Goal: Navigation & Orientation: Find specific page/section

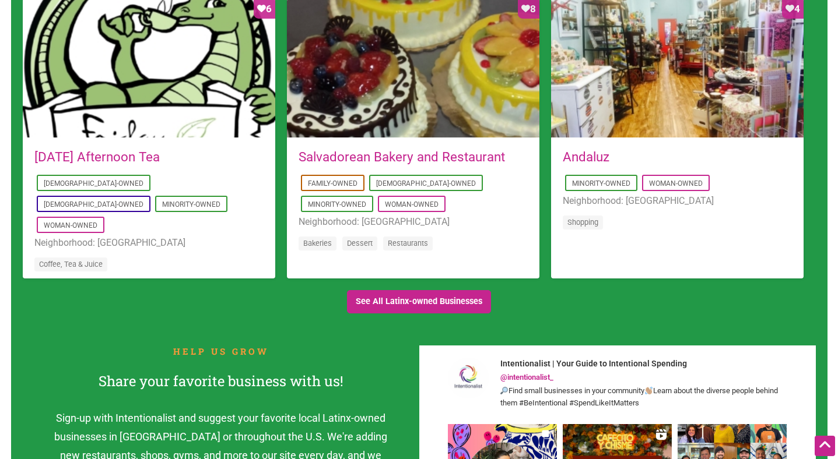
scroll to position [1141, 0]
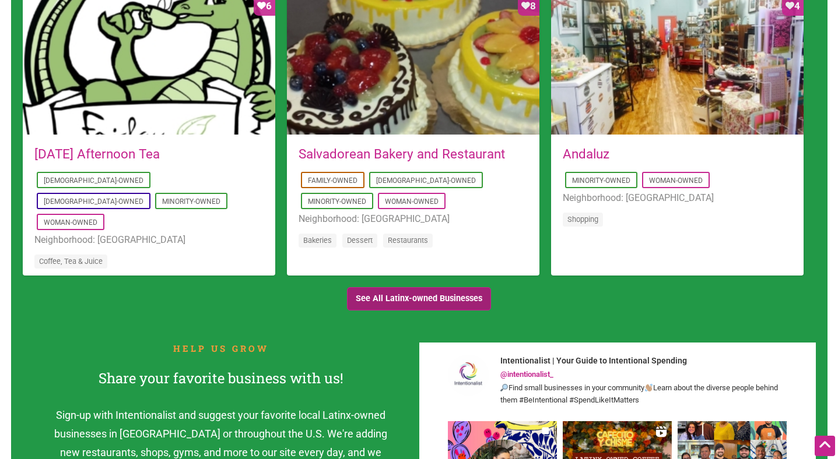
click at [405, 295] on link "See All Latinx-owned Businesses" at bounding box center [419, 299] width 145 height 24
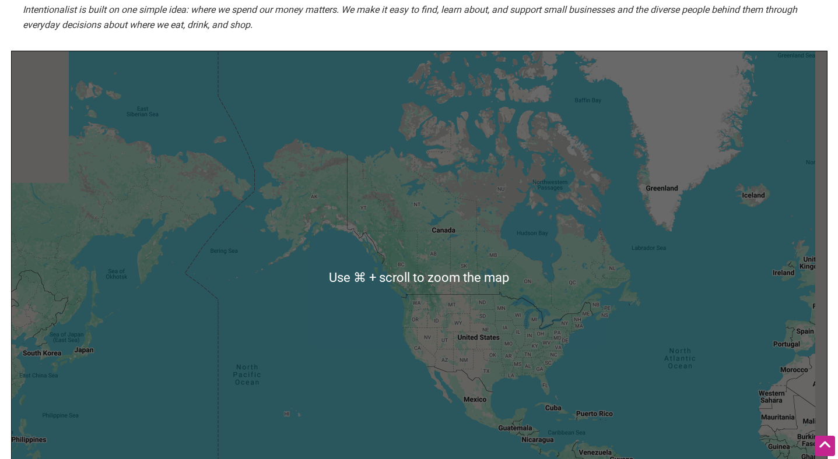
scroll to position [217, 0]
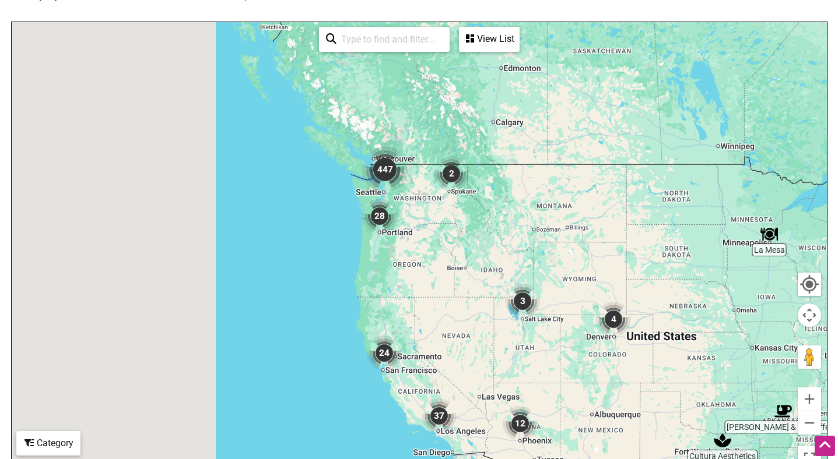
drag, startPoint x: 128, startPoint y: 100, endPoint x: 441, endPoint y: 229, distance: 338.5
click at [442, 229] on div at bounding box center [419, 249] width 815 height 454
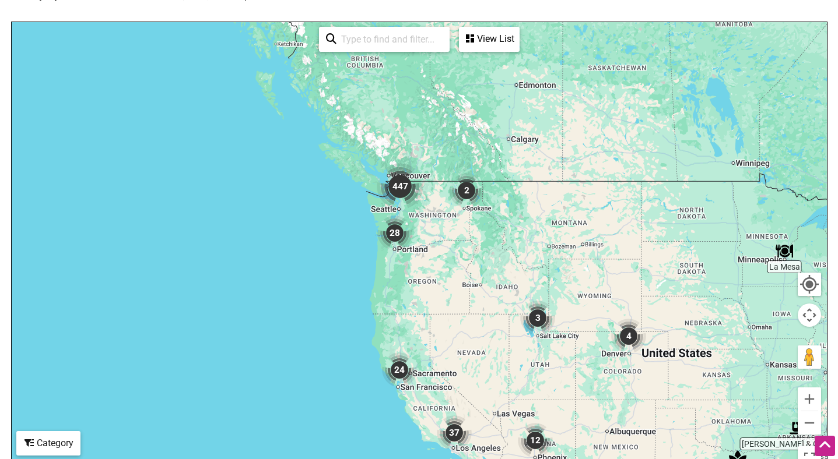
click at [411, 212] on div at bounding box center [419, 249] width 815 height 454
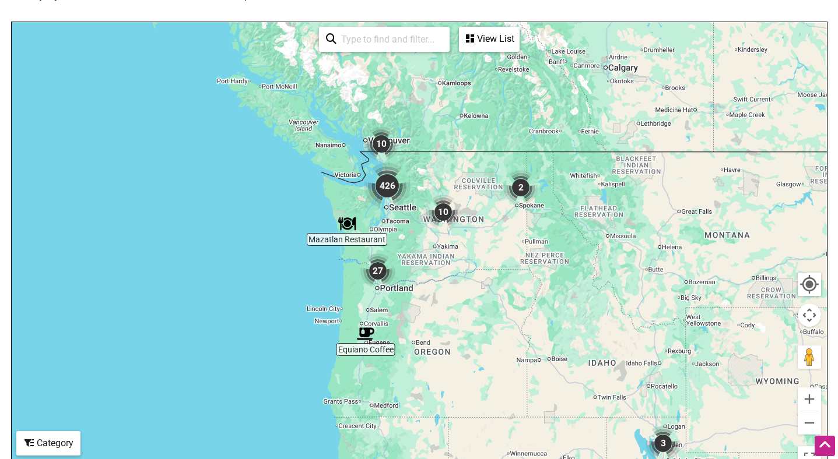
click at [394, 213] on div at bounding box center [419, 249] width 815 height 454
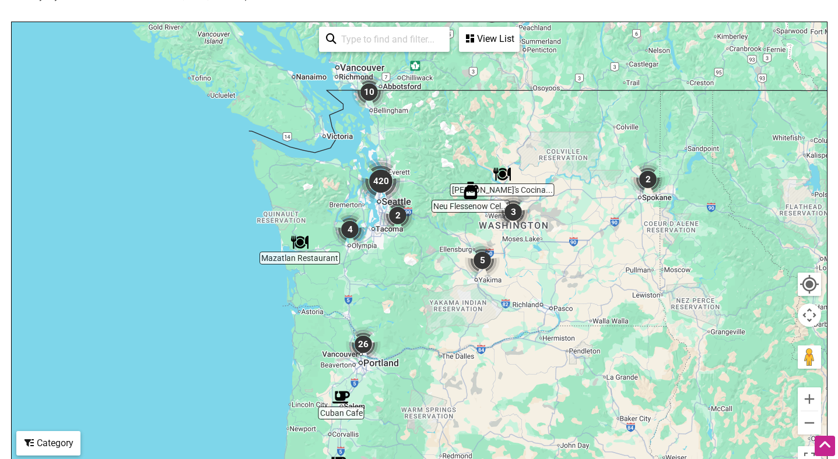
click at [406, 188] on div at bounding box center [419, 249] width 815 height 454
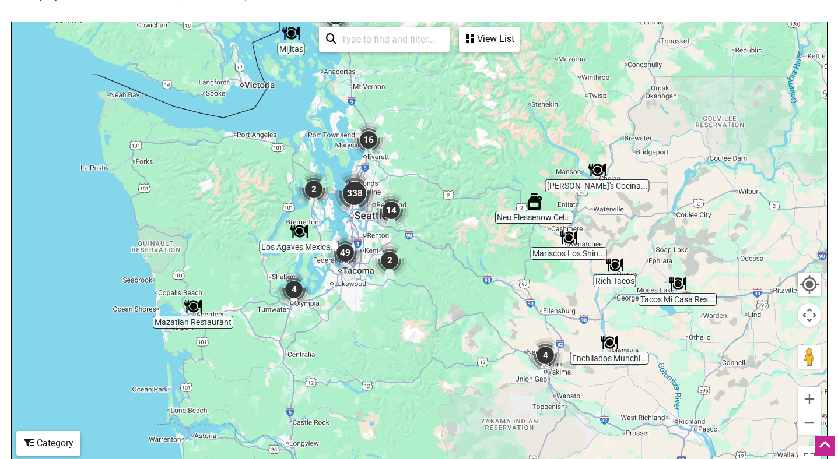
click at [342, 223] on div at bounding box center [419, 249] width 815 height 454
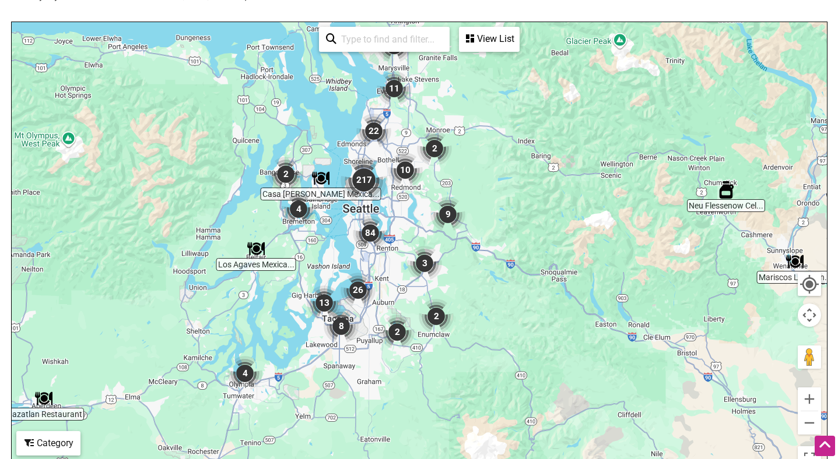
click at [379, 198] on img "217" at bounding box center [363, 180] width 47 height 47
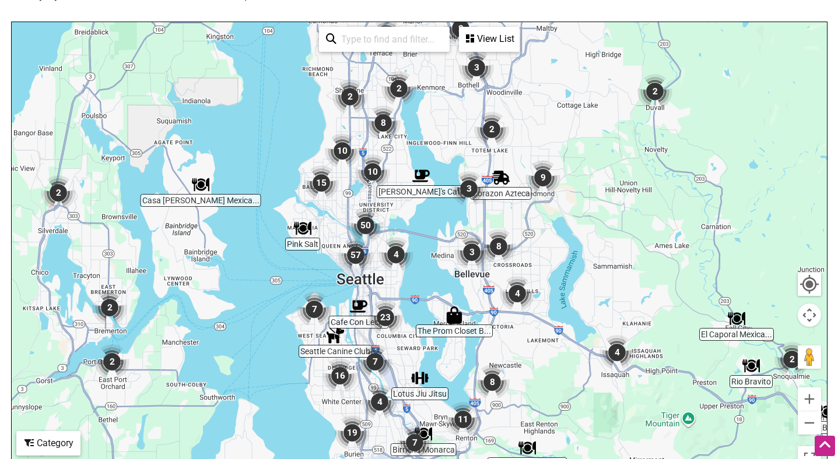
click at [396, 227] on div "To navigate, press the arrow keys." at bounding box center [419, 249] width 815 height 454
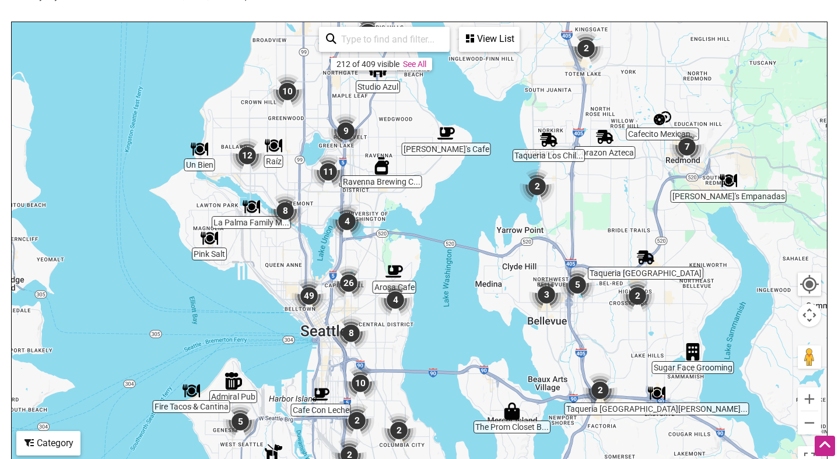
click at [368, 255] on div "To navigate, press the arrow keys." at bounding box center [419, 249] width 815 height 454
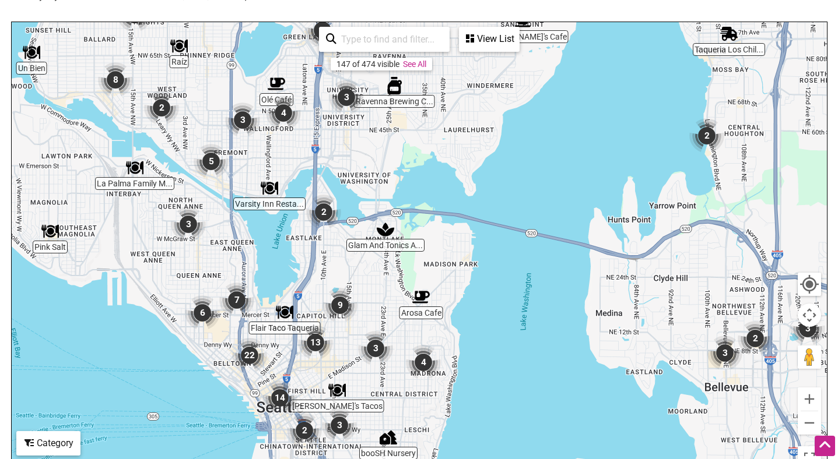
click at [322, 212] on img "2" at bounding box center [323, 212] width 35 height 35
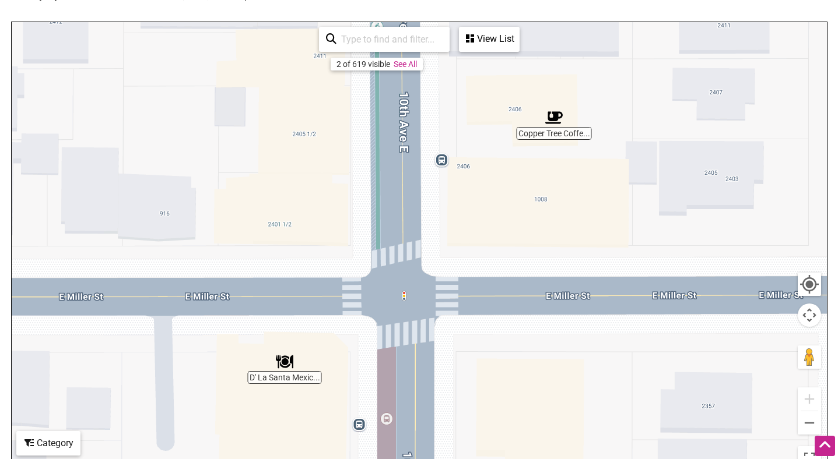
click at [554, 118] on img "Copper Tree Coffee House" at bounding box center [553, 117] width 17 height 17
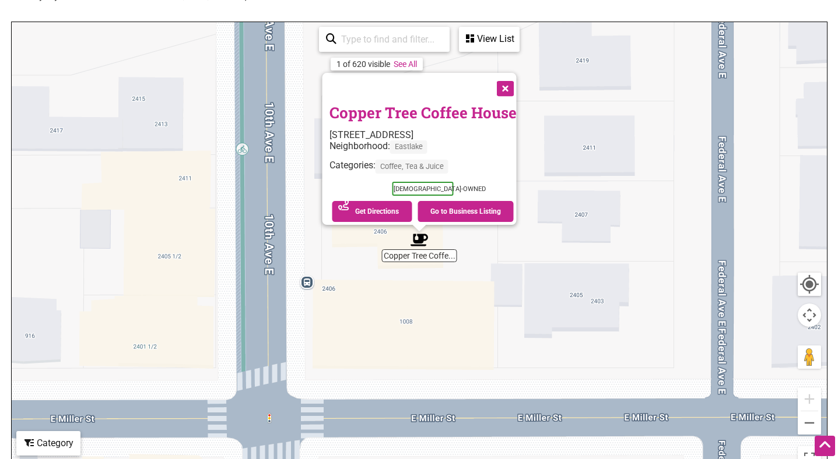
click at [509, 80] on button "Close" at bounding box center [503, 87] width 29 height 29
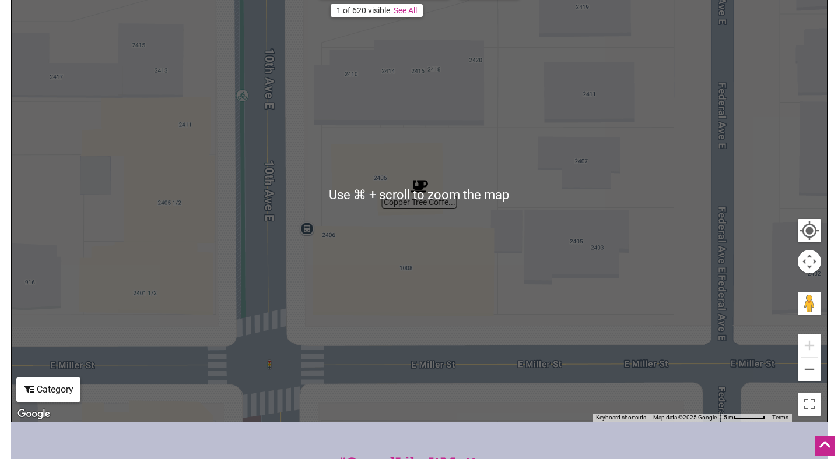
scroll to position [278, 0]
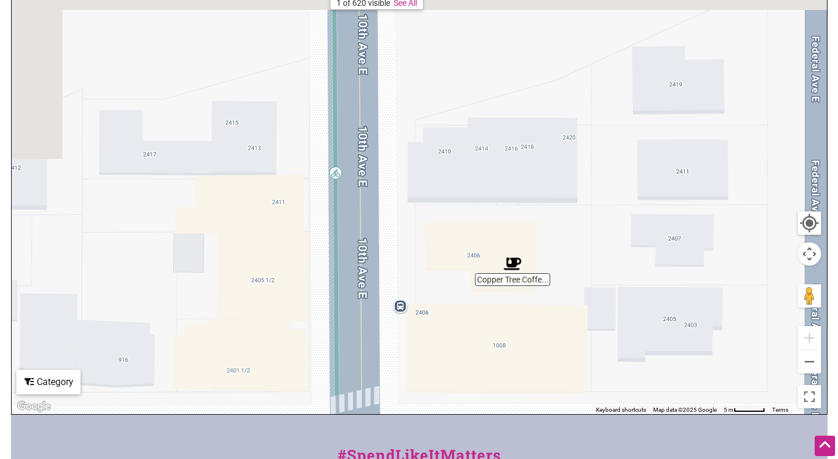
drag, startPoint x: 466, startPoint y: 213, endPoint x: 561, endPoint y: 298, distance: 127.6
click at [561, 298] on div "To navigate, press the arrow keys." at bounding box center [419, 188] width 815 height 454
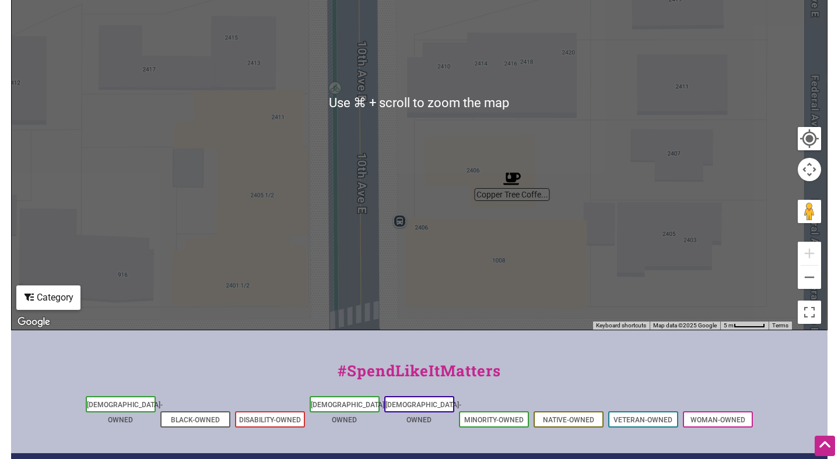
scroll to position [384, 0]
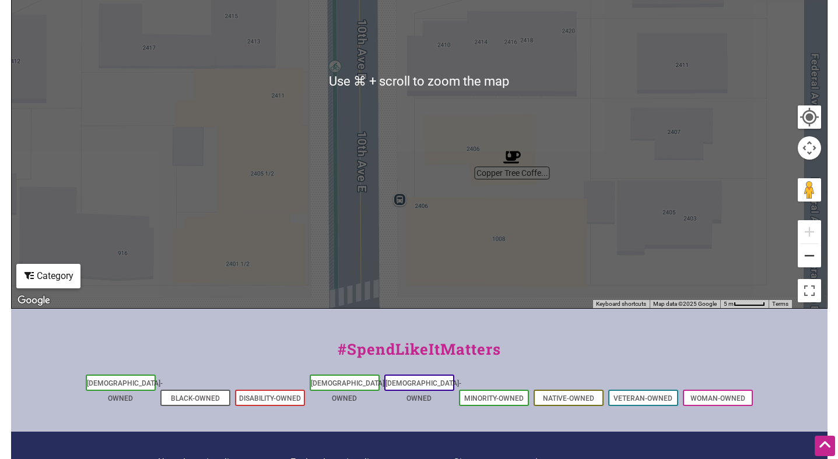
click at [806, 258] on button "Zoom out" at bounding box center [808, 255] width 23 height 23
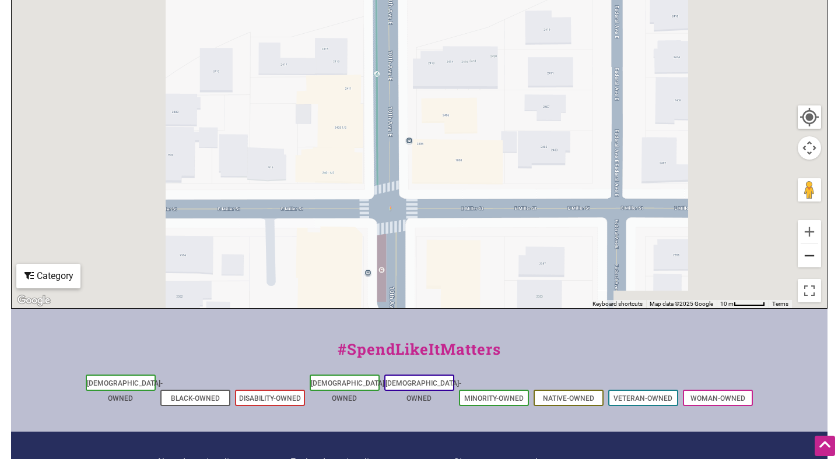
click at [806, 258] on button "Zoom out" at bounding box center [808, 255] width 23 height 23
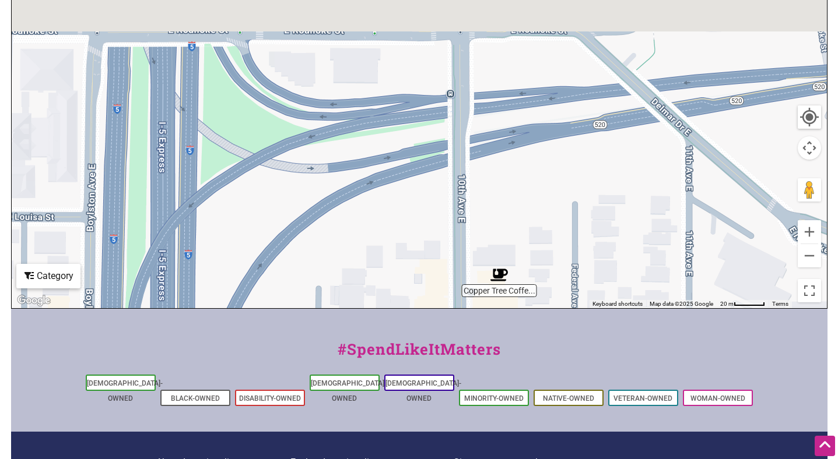
drag, startPoint x: 511, startPoint y: 85, endPoint x: 568, endPoint y: 266, distance: 190.5
click at [568, 266] on div "To navigate, press the arrow keys." at bounding box center [419, 82] width 815 height 454
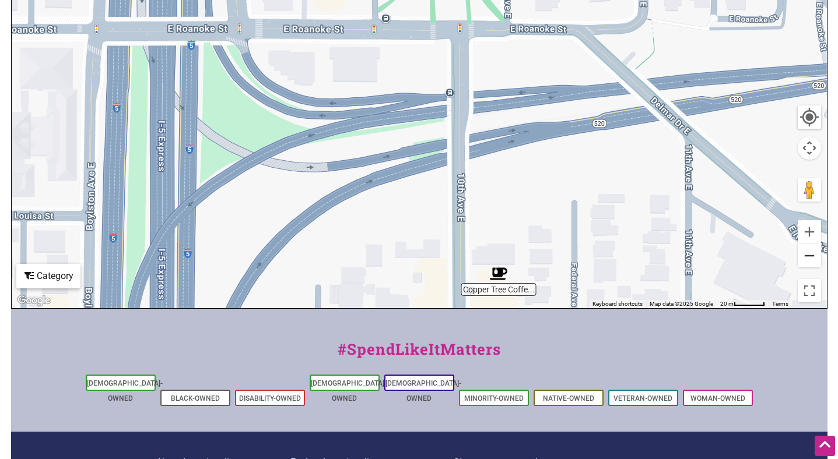
click at [809, 261] on button "Zoom out" at bounding box center [808, 255] width 23 height 23
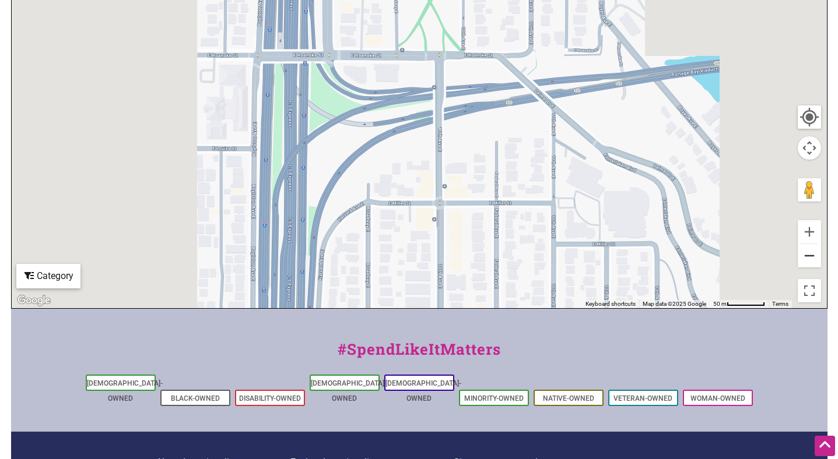
click at [809, 261] on button "Zoom out" at bounding box center [808, 255] width 23 height 23
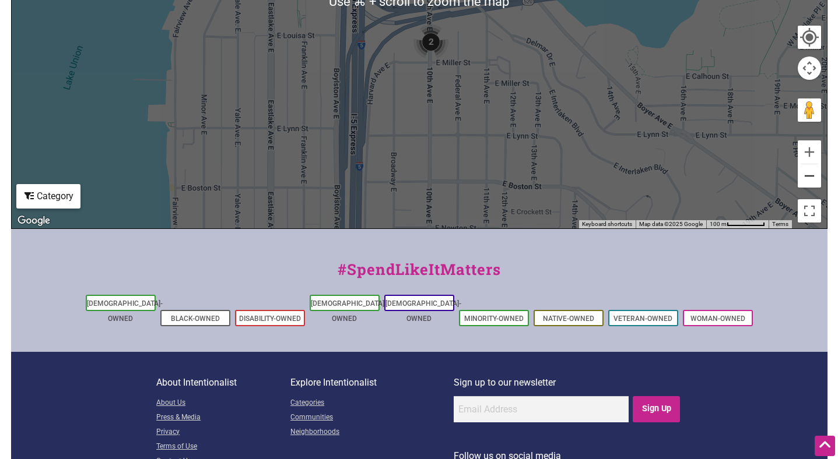
scroll to position [512, 0]
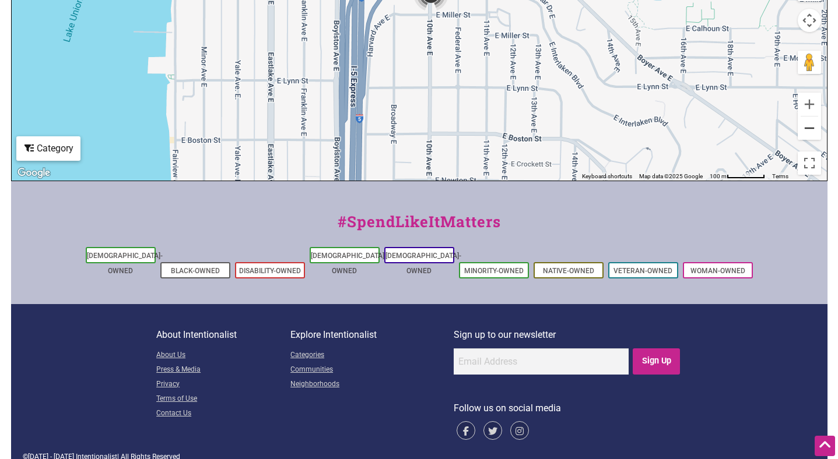
click at [807, 131] on button "Zoom out" at bounding box center [808, 128] width 23 height 23
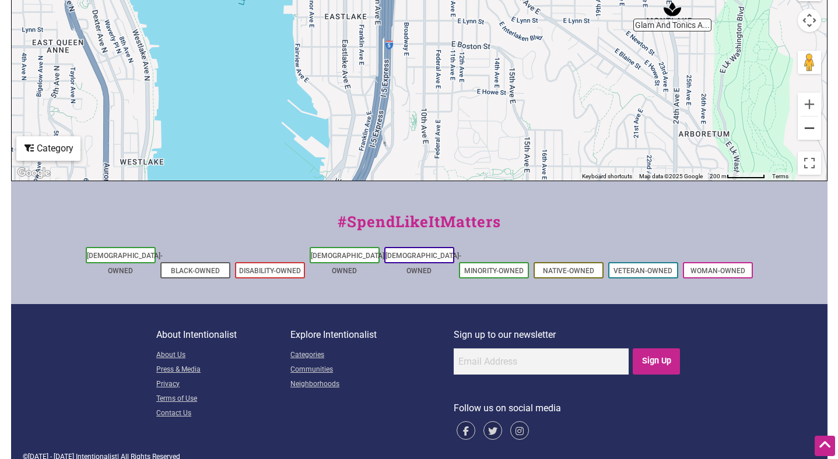
click at [807, 131] on button "Zoom out" at bounding box center [808, 128] width 23 height 23
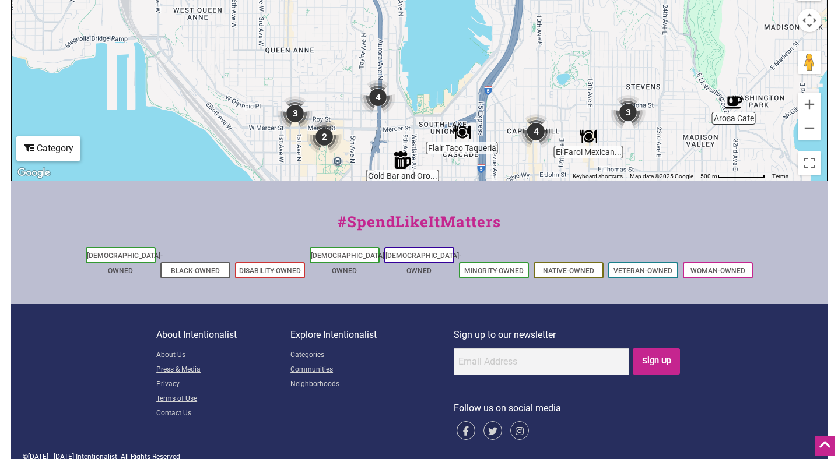
drag, startPoint x: 551, startPoint y: 45, endPoint x: 668, endPoint y: 29, distance: 118.2
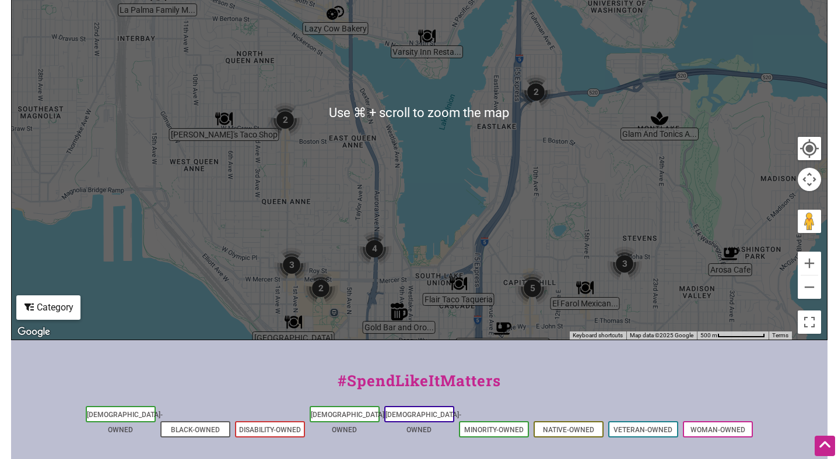
scroll to position [347, 0]
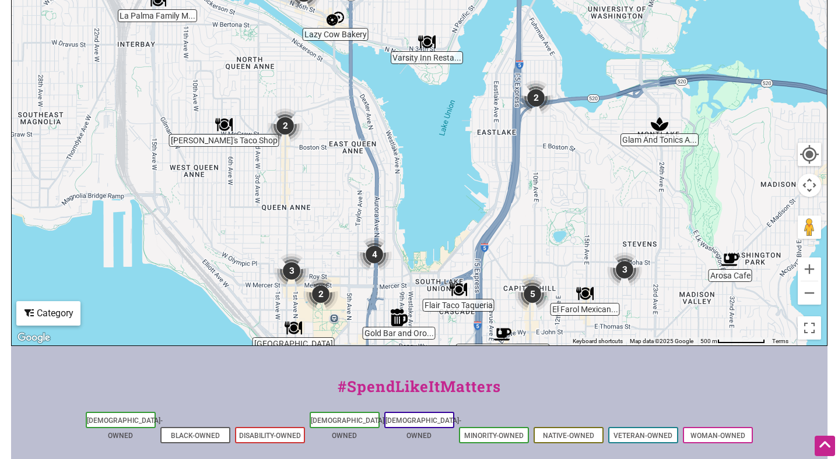
click at [287, 124] on img "2" at bounding box center [285, 125] width 35 height 35
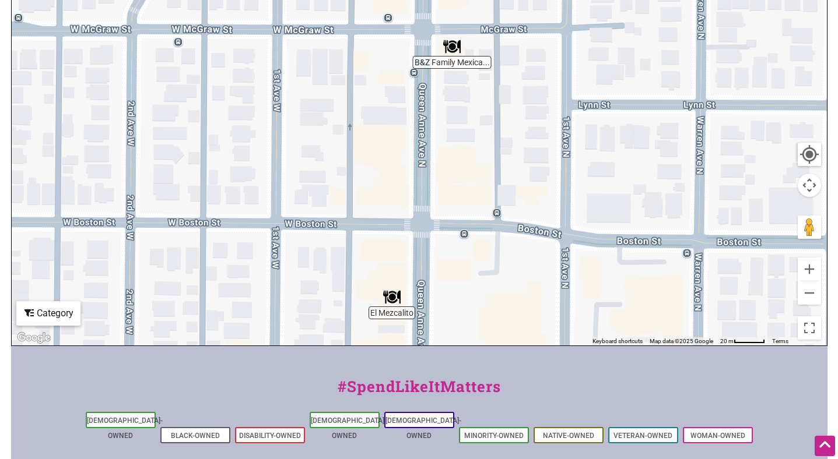
drag, startPoint x: 457, startPoint y: 65, endPoint x: 460, endPoint y: 127, distance: 61.9
click at [460, 127] on div "To navigate, press the arrow keys." at bounding box center [419, 119] width 815 height 454
click at [811, 300] on button "Zoom out" at bounding box center [808, 293] width 23 height 23
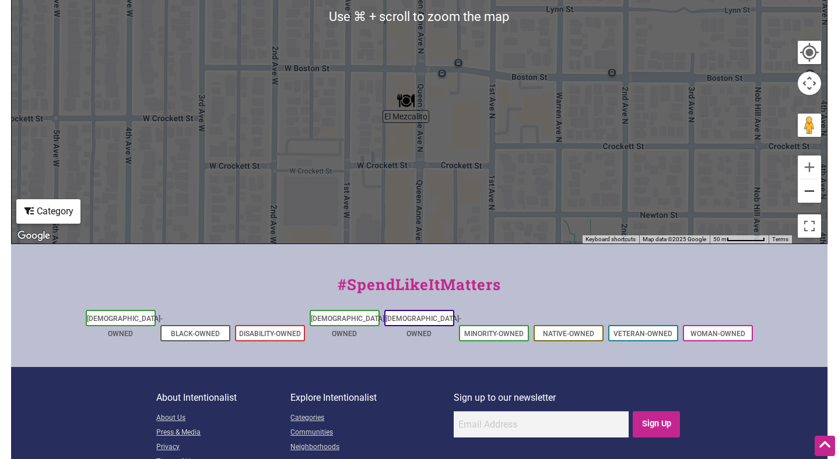
scroll to position [461, 0]
